Goal: Task Accomplishment & Management: Use online tool/utility

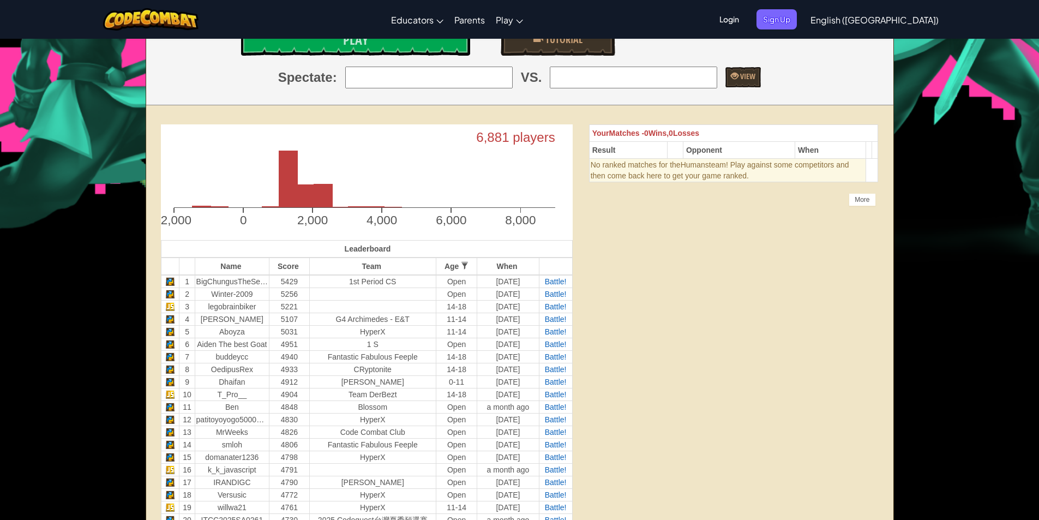
scroll to position [55, 0]
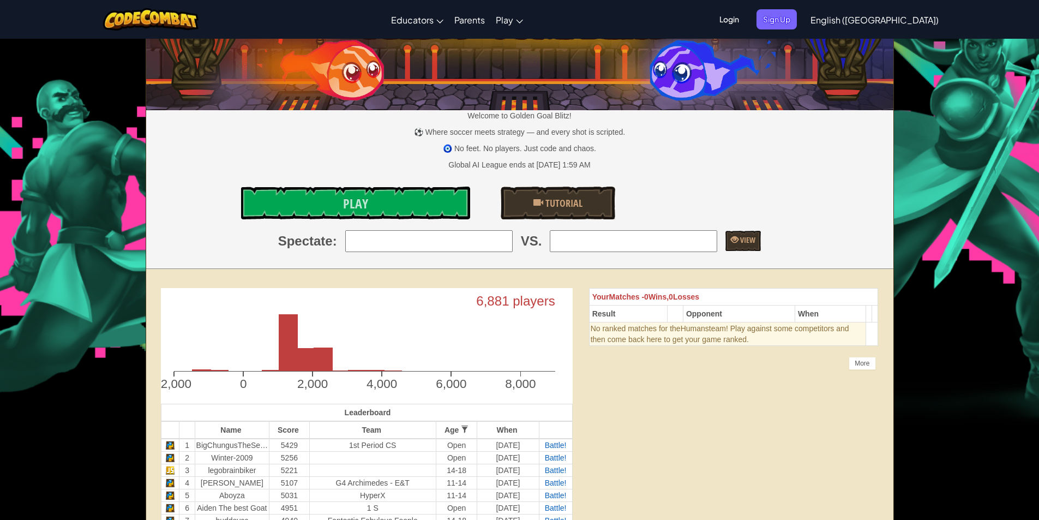
click at [419, 245] on input "search" at bounding box center [428, 241] width 167 height 22
click at [369, 262] on div "Welcome to Golden Goal Blitz! ⚽ Where soccer meets strategy — and every shot is…" at bounding box center [519, 127] width 747 height 284
click at [409, 236] on input "search" at bounding box center [428, 241] width 167 height 22
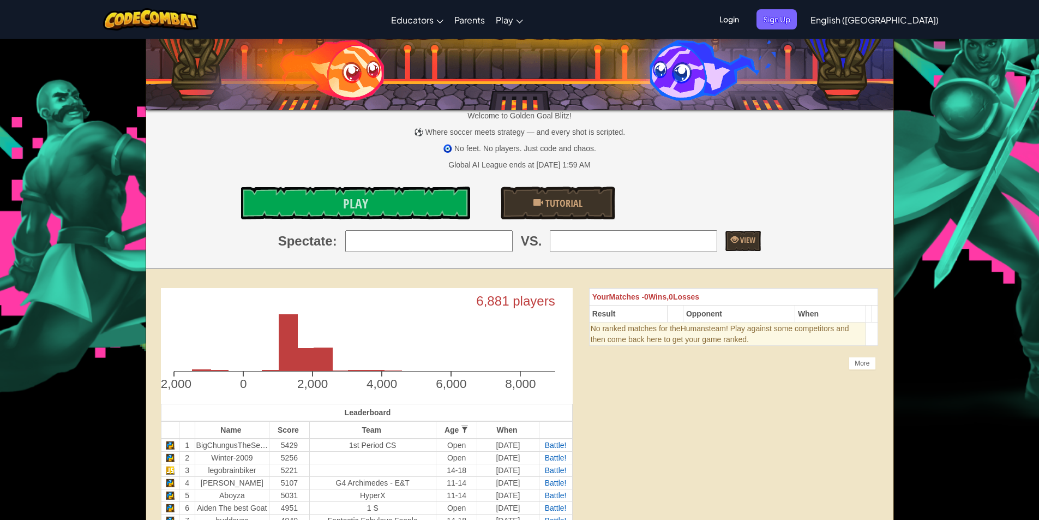
type input "2: Winter-2009"
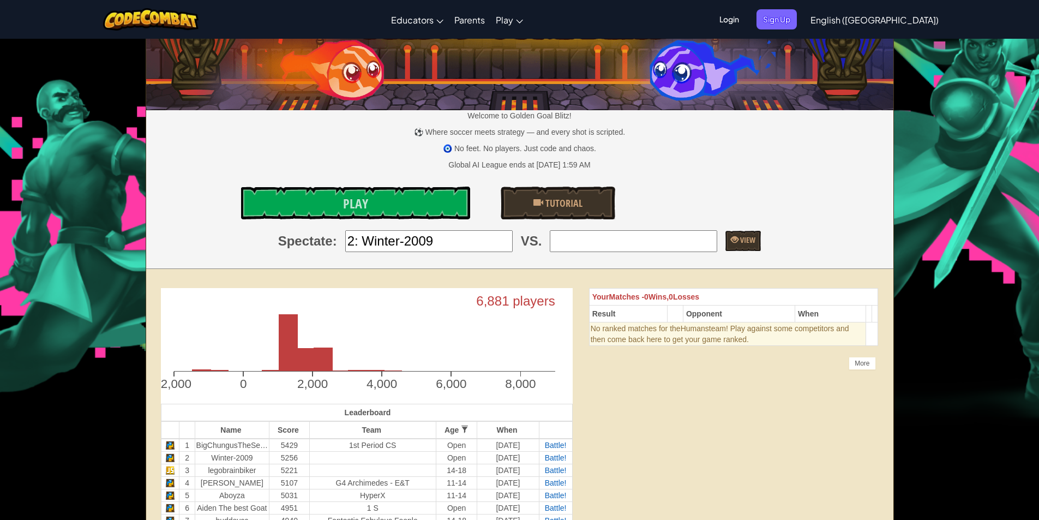
click at [680, 242] on input "search" at bounding box center [633, 241] width 167 height 22
type input "19: willwa21"
click at [743, 244] on span "View" at bounding box center [747, 240] width 17 height 10
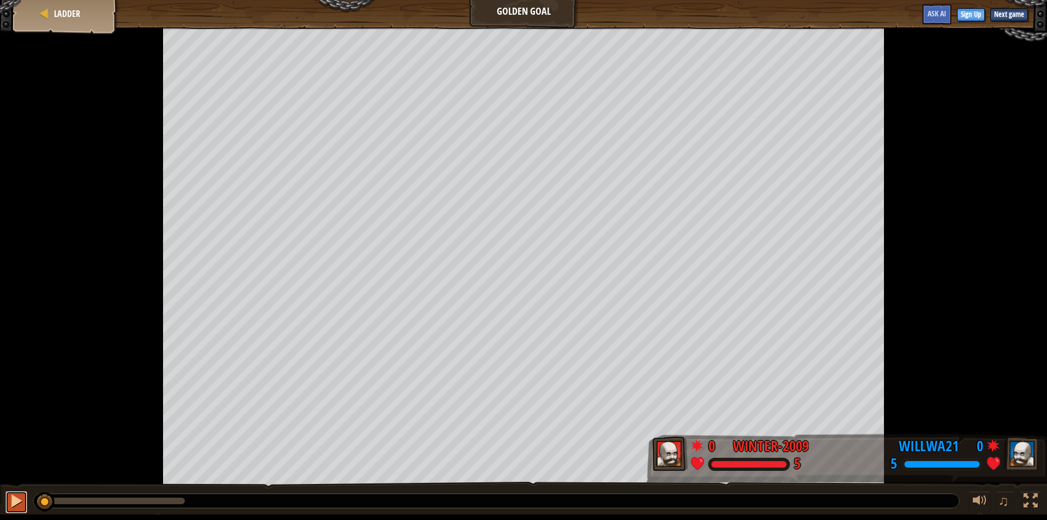
click at [20, 499] on div at bounding box center [16, 501] width 14 height 14
click at [1001, 500] on span "♫" at bounding box center [1004, 501] width 11 height 16
click at [981, 500] on div at bounding box center [980, 501] width 14 height 14
click at [54, 15] on span "Ladder" at bounding box center [67, 14] width 26 height 12
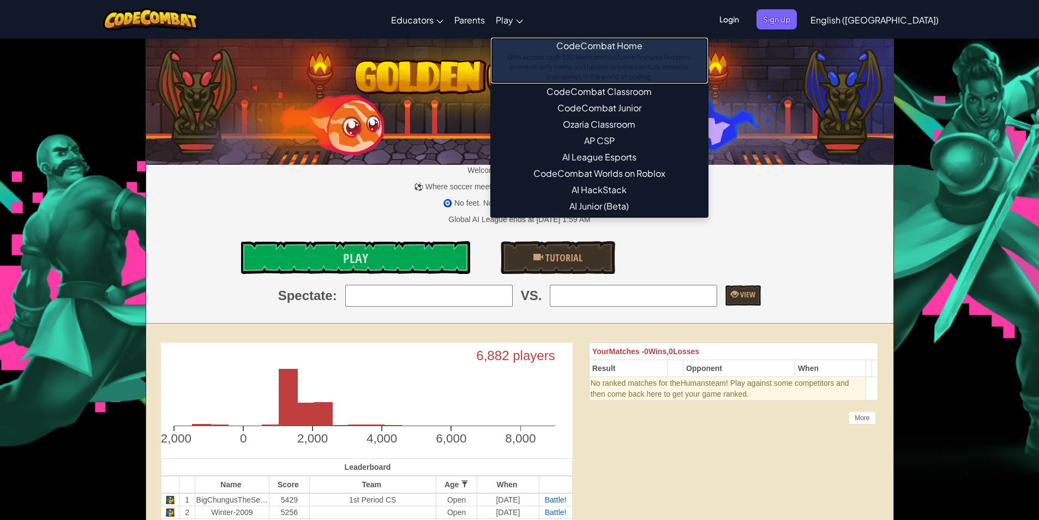
click at [613, 50] on link "CodeCombat Home With access to all 530 levels and exclusive features like pets,…" at bounding box center [599, 61] width 217 height 46
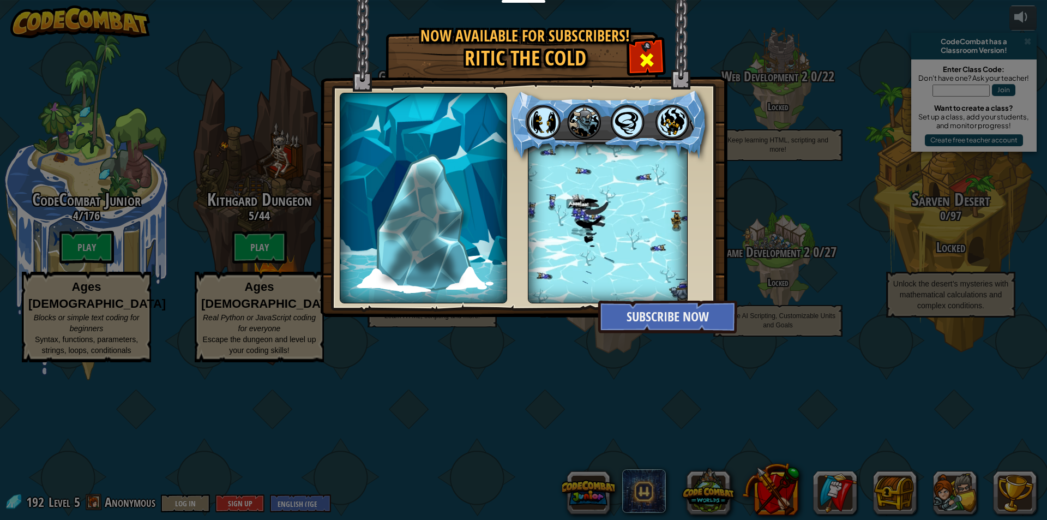
click at [643, 55] on span at bounding box center [646, 59] width 17 height 17
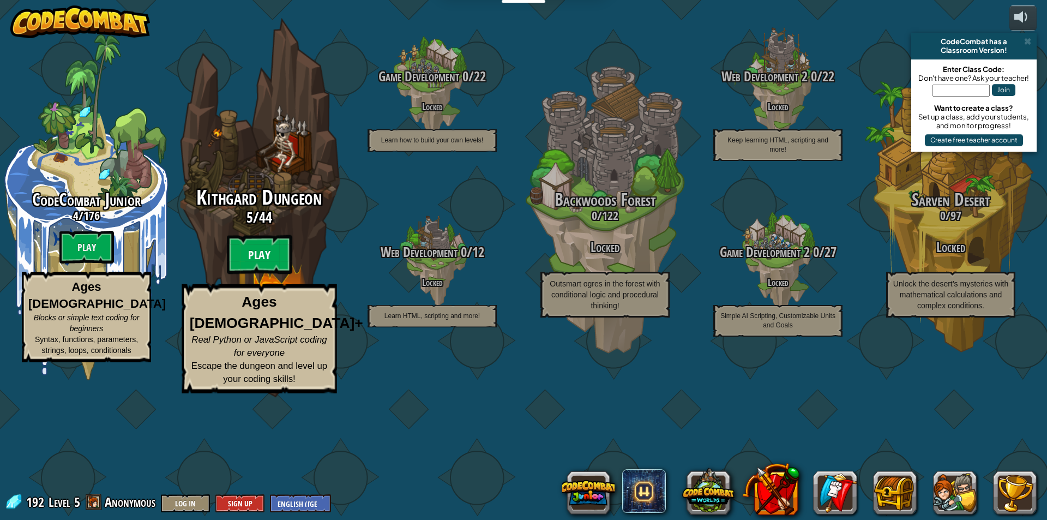
click at [245, 274] on btn "Play" at bounding box center [259, 254] width 65 height 39
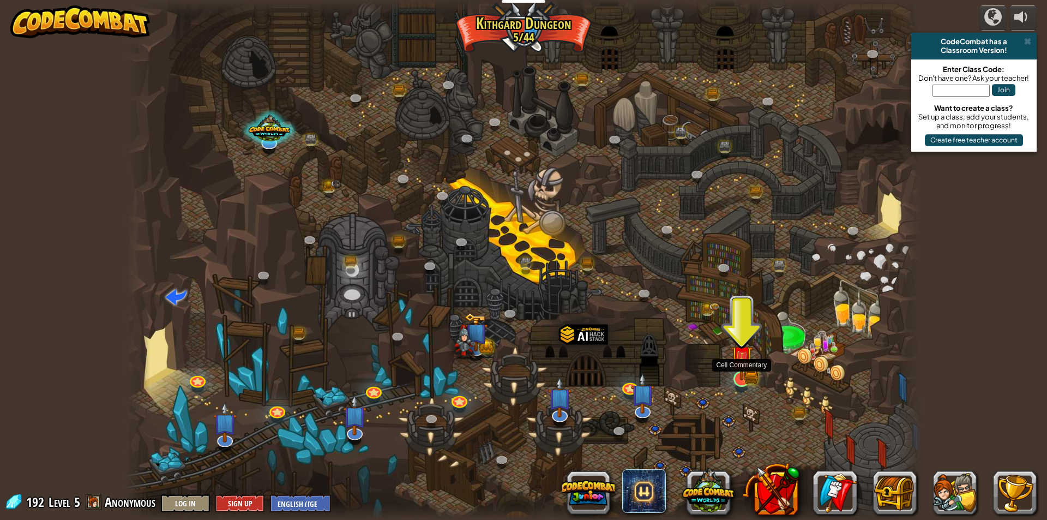
click at [752, 364] on div "Twisted Canyon (Locked) Challenge: collect the most gold using all the programm…" at bounding box center [523, 260] width 795 height 520
click at [746, 368] on img at bounding box center [741, 356] width 21 height 47
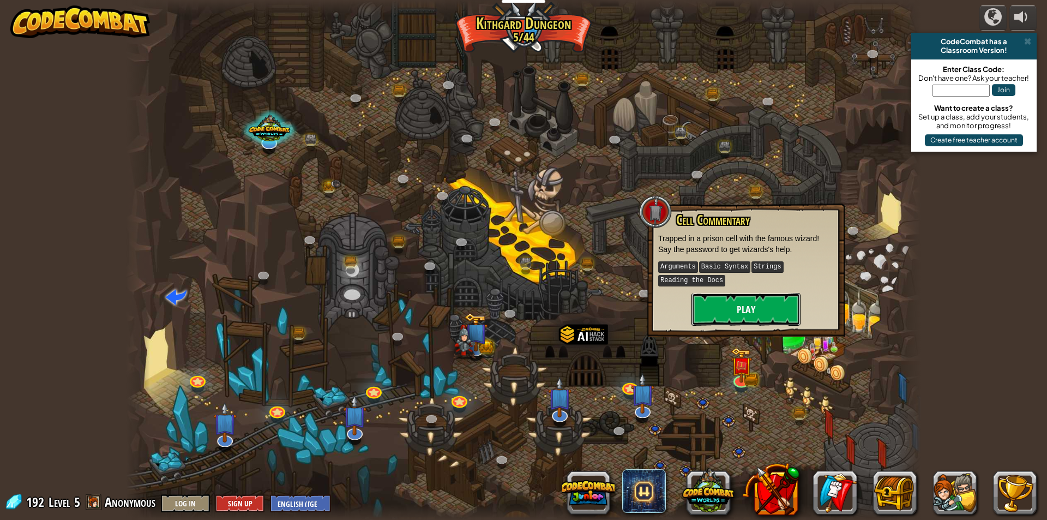
click at [721, 307] on button "Play" at bounding box center [746, 309] width 109 height 33
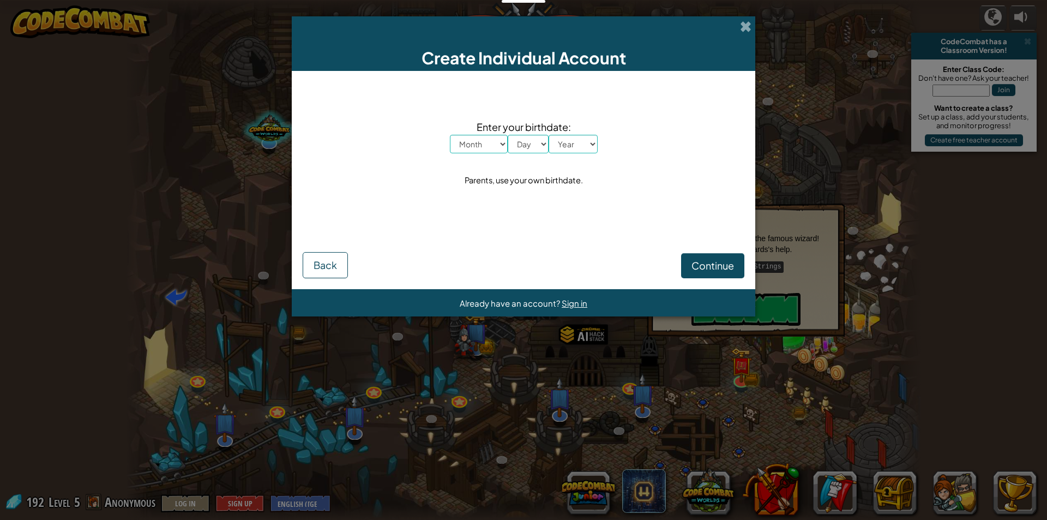
click at [497, 153] on div "Enter your birthdate: Month January February March April May June July August S…" at bounding box center [524, 154] width 442 height 144
click at [495, 148] on select "Month January February March April May June July August September October Novem…" at bounding box center [479, 144] width 58 height 19
select select "8"
click at [450, 135] on select "Month January February March April May June July August September October Novem…" at bounding box center [479, 144] width 58 height 19
drag, startPoint x: 508, startPoint y: 137, endPoint x: 515, endPoint y: 142, distance: 7.9
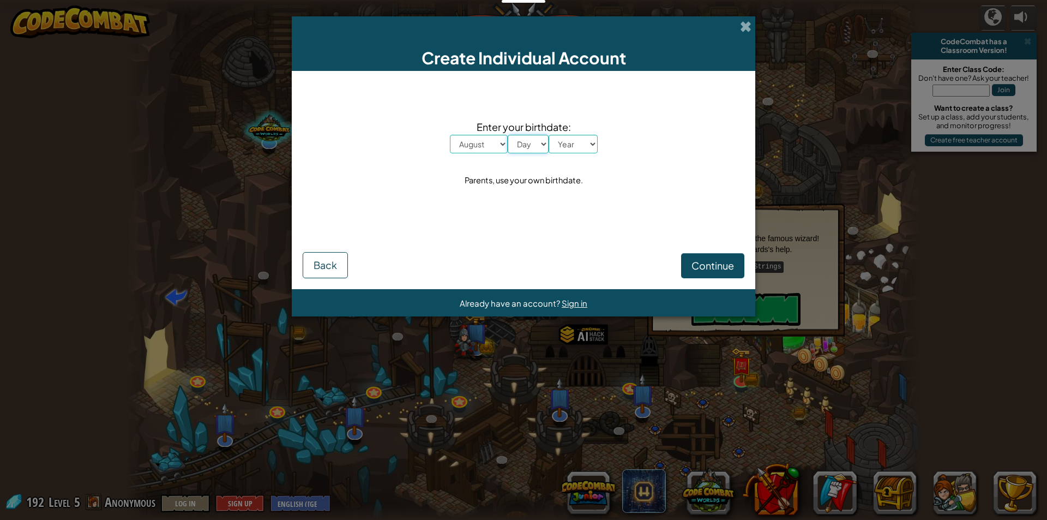
click at [512, 139] on select "Day 1 2 3 4 5 6 7 8 9 10 11 12 13 14 15 16 17 18 19 20 21 22 23 24 25 26 27 28 …" at bounding box center [528, 144] width 41 height 19
select select "21"
click at [508, 135] on select "Day 1 2 3 4 5 6 7 8 9 10 11 12 13 14 15 16 17 18 19 20 21 22 23 24 25 26 27 28 …" at bounding box center [528, 144] width 41 height 19
click at [566, 147] on select "Year 2025 2024 2023 2022 2021 2020 2019 2018 2017 2016 2015 2014 2013 2012 2011…" at bounding box center [573, 144] width 49 height 19
select select "1997"
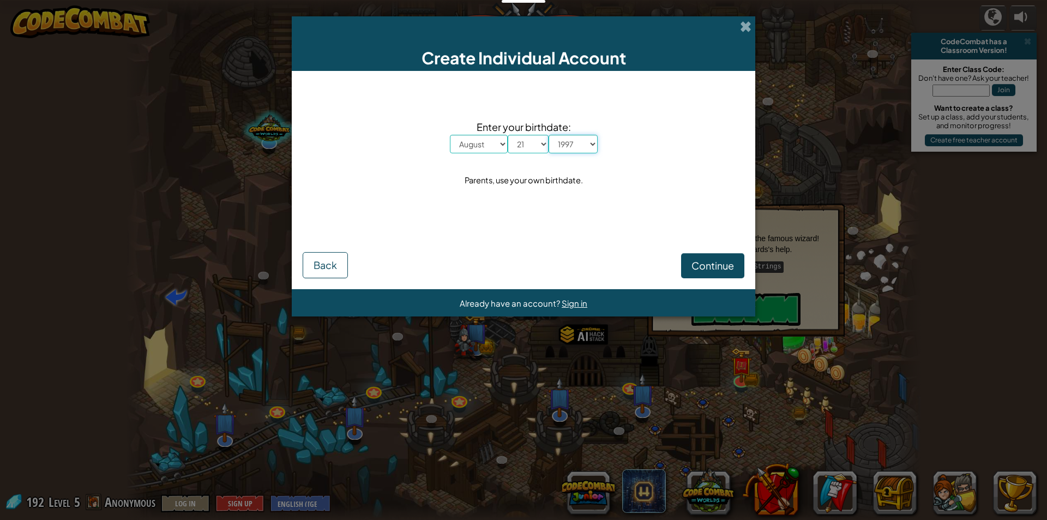
click at [549, 135] on select "Year 2025 2024 2023 2022 2021 2020 2019 2018 2017 2016 2015 2014 2013 2012 2011…" at bounding box center [573, 144] width 49 height 19
click at [736, 262] on button "Continue" at bounding box center [712, 265] width 63 height 25
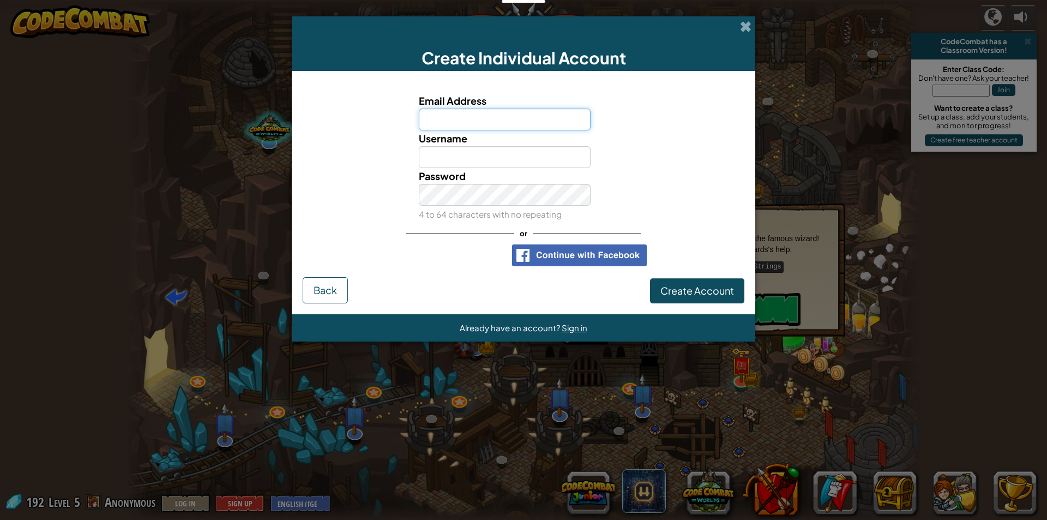
click at [465, 123] on input "Email Address" at bounding box center [505, 120] width 172 height 22
type input "D"
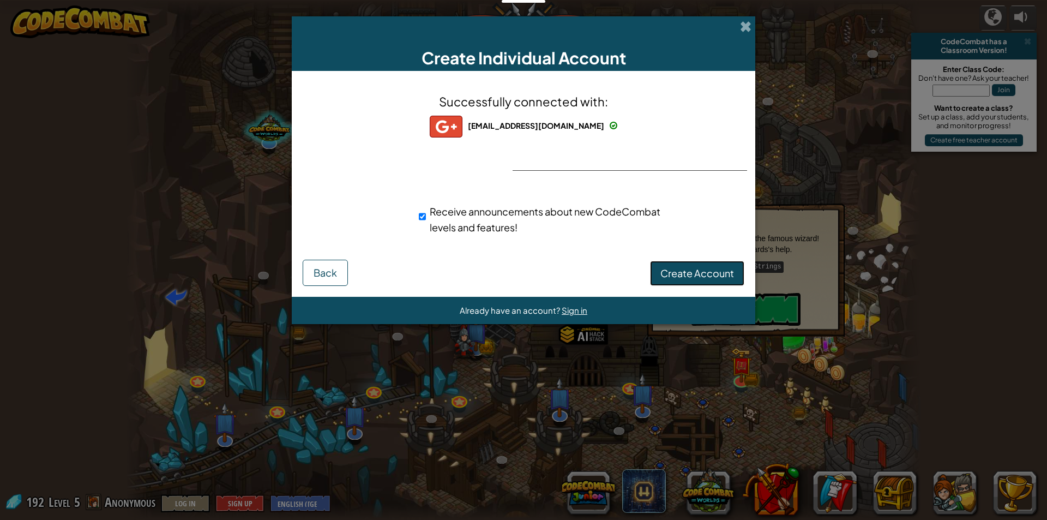
click at [676, 272] on span "Create Account" at bounding box center [698, 273] width 74 height 13
click at [687, 277] on button "Create Account" at bounding box center [697, 273] width 94 height 25
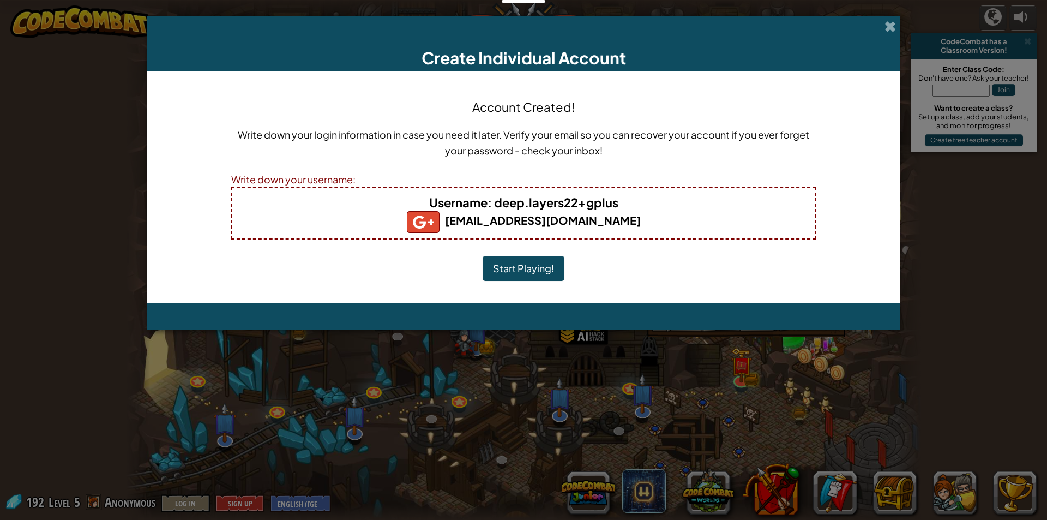
click at [542, 265] on button "Start Playing!" at bounding box center [524, 268] width 82 height 25
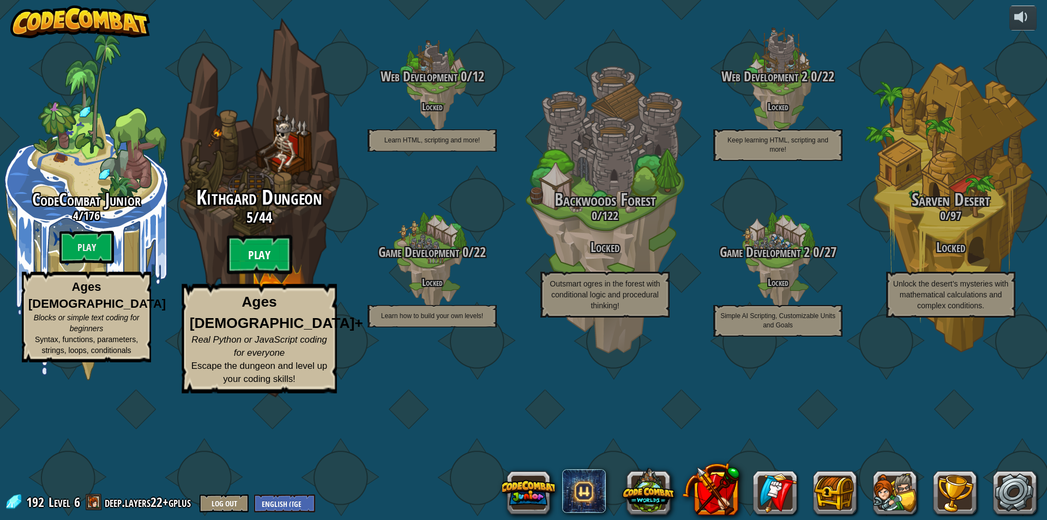
click at [261, 274] on btn "Play" at bounding box center [259, 254] width 65 height 39
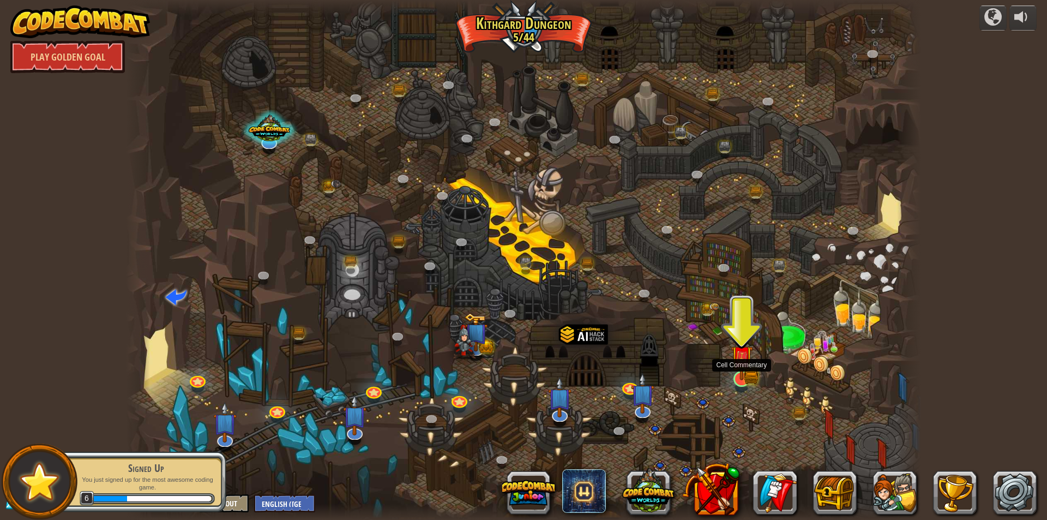
click at [740, 375] on img at bounding box center [741, 356] width 21 height 47
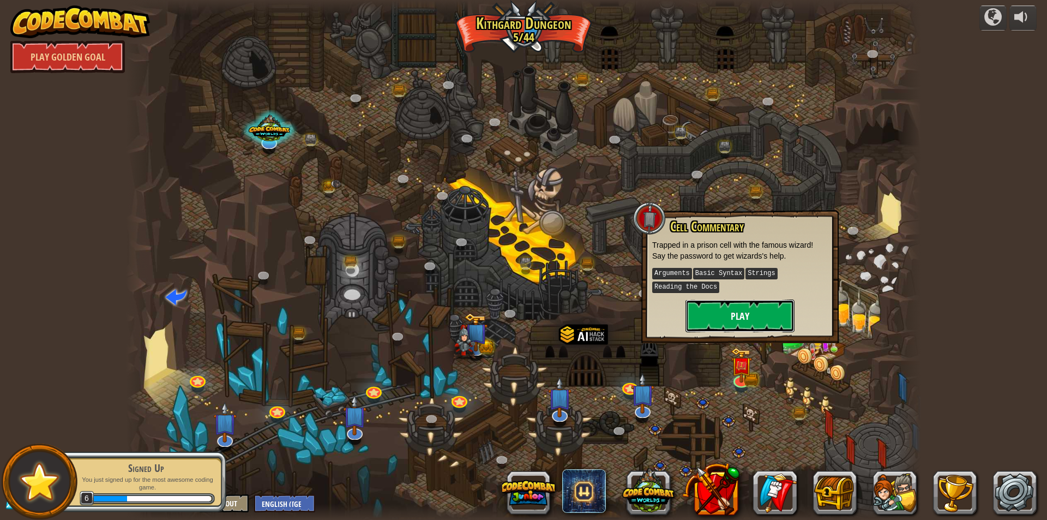
click at [739, 308] on button "Play" at bounding box center [740, 315] width 109 height 33
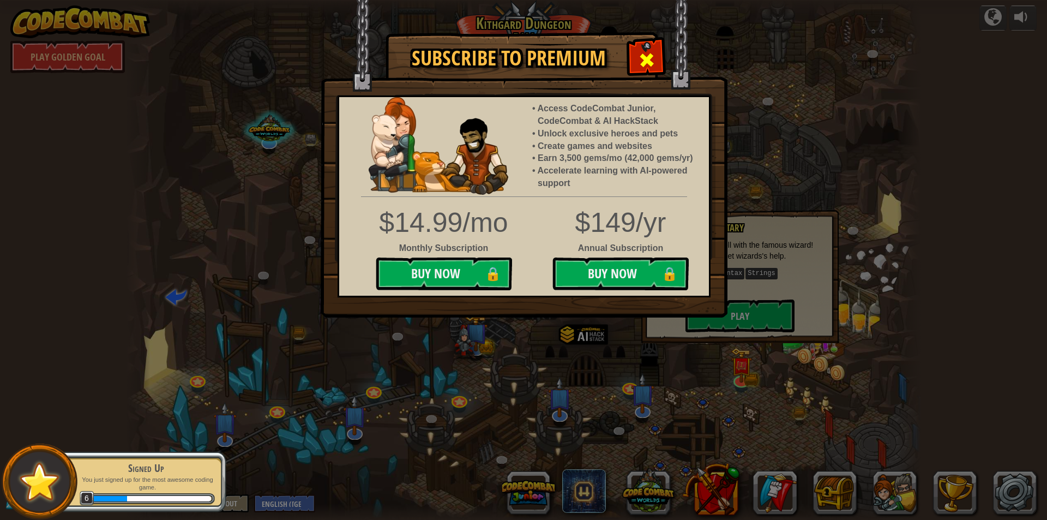
click at [651, 65] on span at bounding box center [646, 59] width 17 height 17
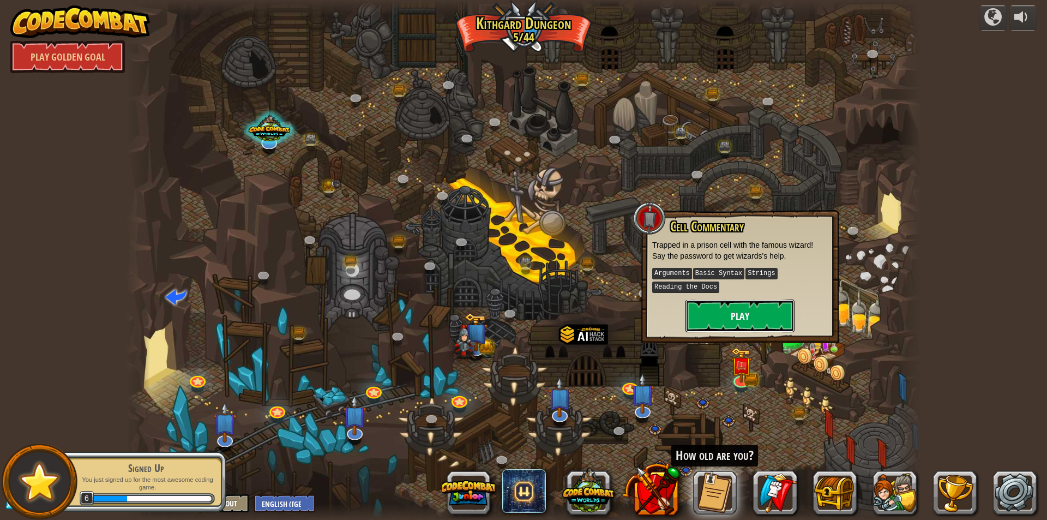
click at [745, 317] on button "Play" at bounding box center [740, 315] width 109 height 33
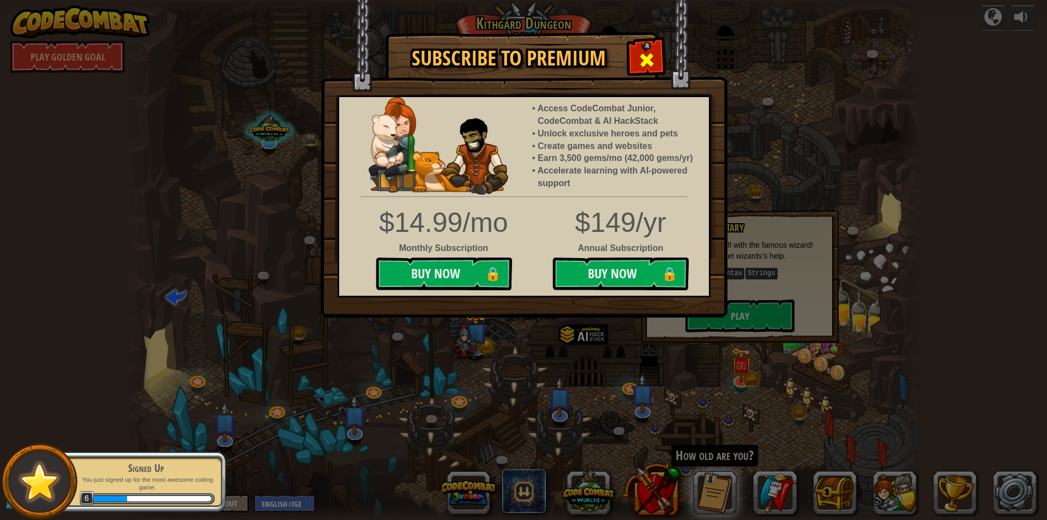
click at [647, 60] on span at bounding box center [646, 59] width 17 height 17
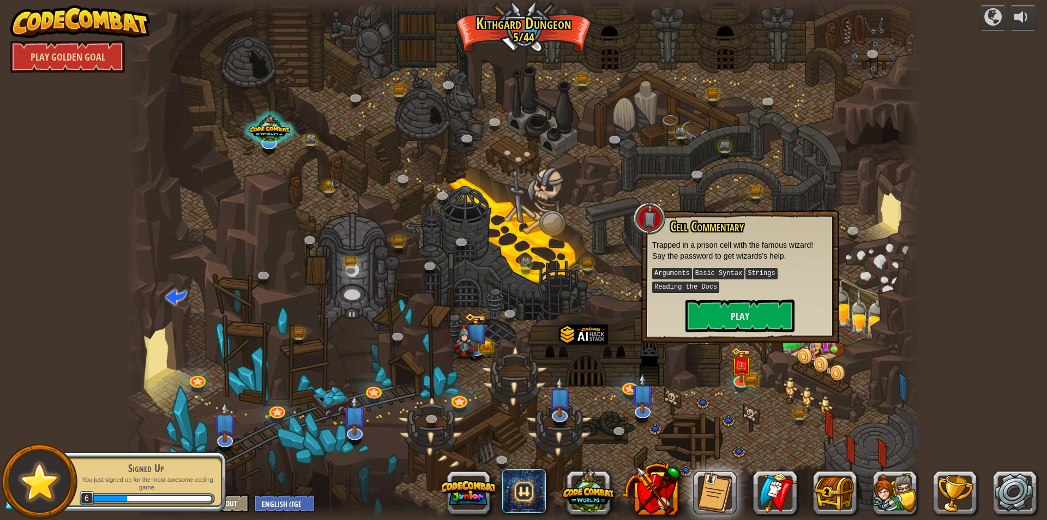
click at [63, 52] on link "Play Golden Goal" at bounding box center [67, 56] width 115 height 33
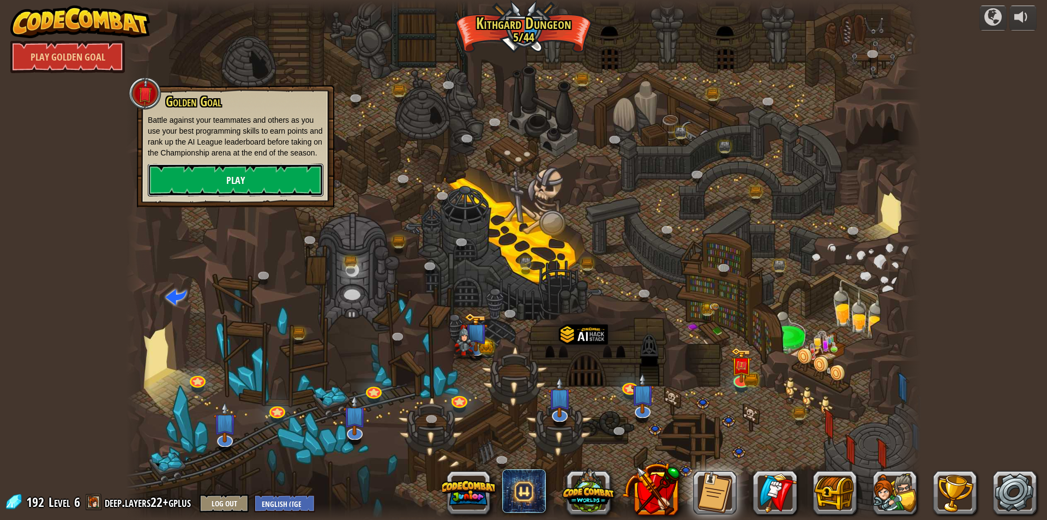
click at [198, 175] on link "Play" at bounding box center [236, 180] width 176 height 33
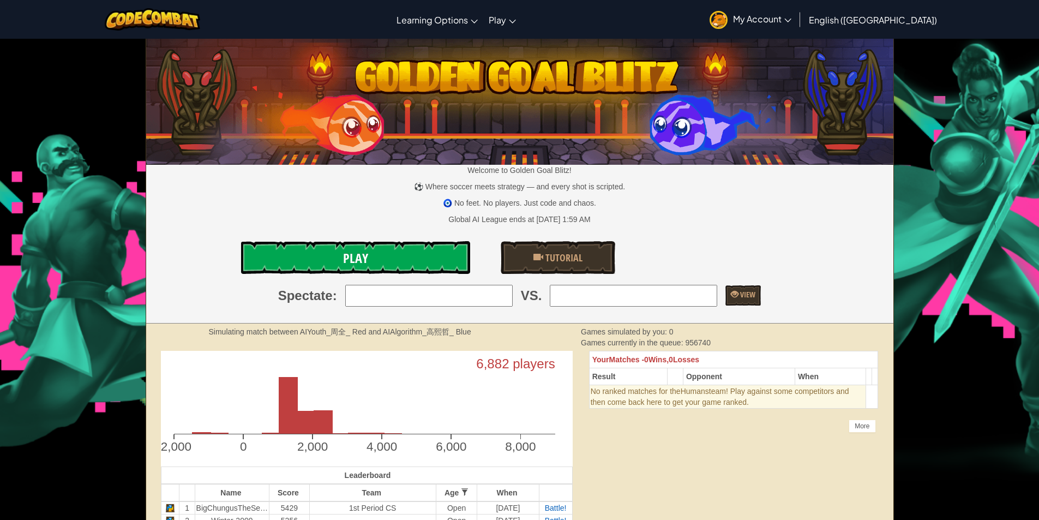
click at [362, 253] on span "Play" at bounding box center [355, 257] width 25 height 17
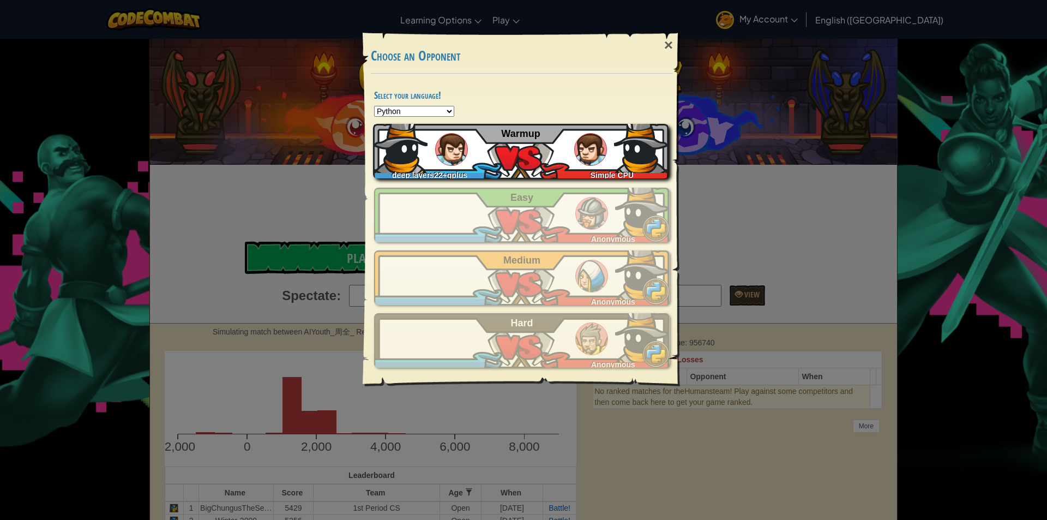
click at [489, 141] on div "deep.layers22+gplus Simple CPU Warmup" at bounding box center [521, 151] width 296 height 55
